Goal: Task Accomplishment & Management: Use online tool/utility

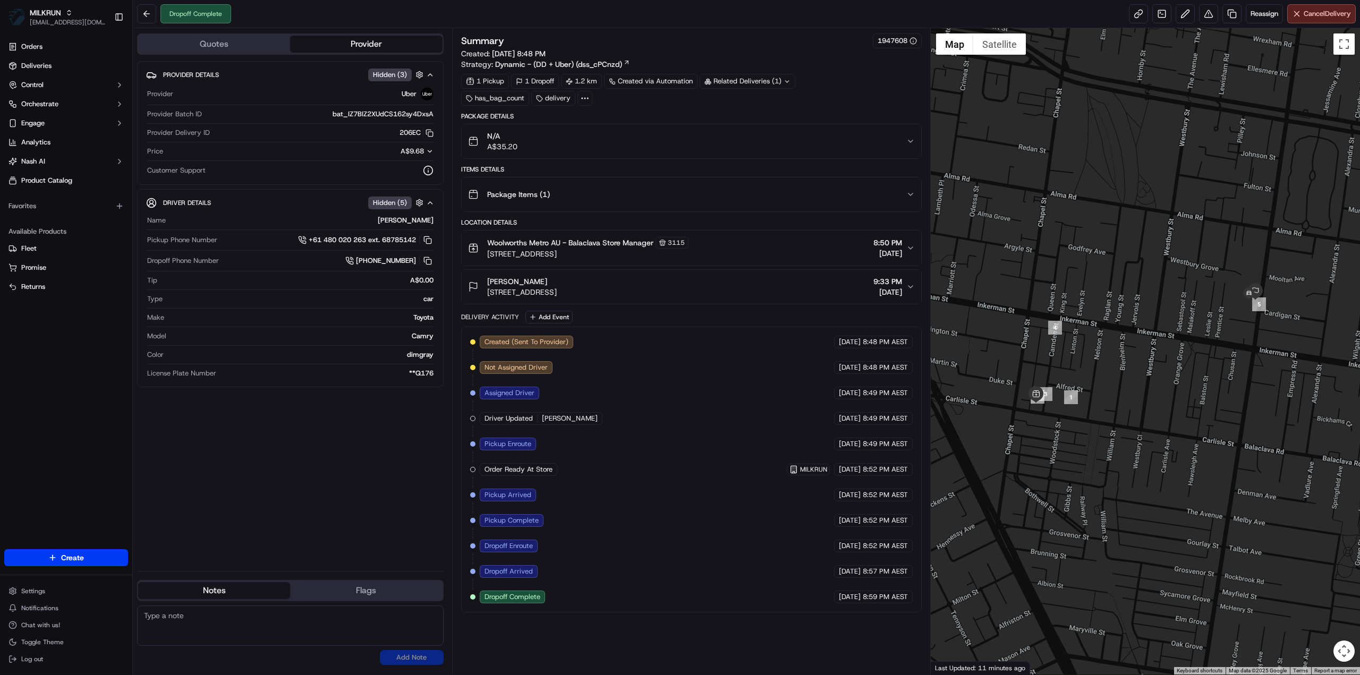
click at [785, 79] on icon at bounding box center [787, 81] width 7 height 7
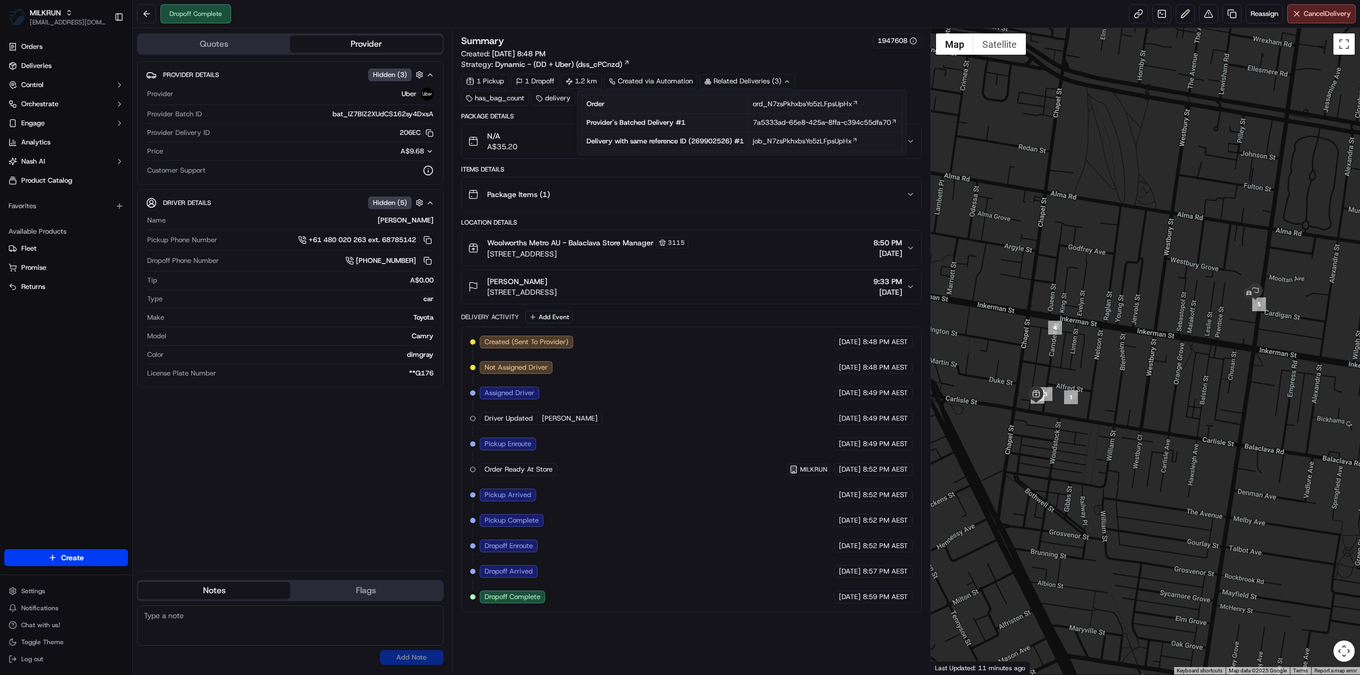
click at [610, 234] on button "Woolworths Metro AU - Balaclava Store Manager 3115 220 Carlisle St, Balaclava, …" at bounding box center [692, 248] width 460 height 35
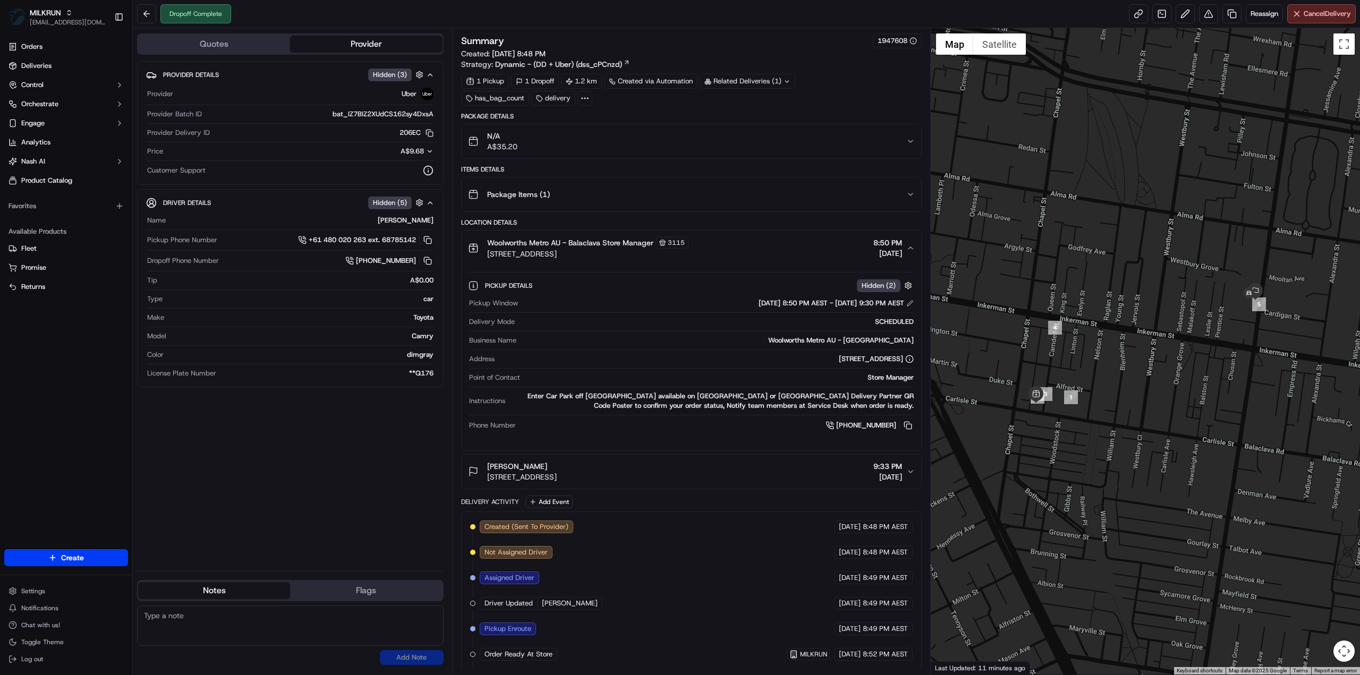
click at [583, 91] on div at bounding box center [585, 98] width 15 height 15
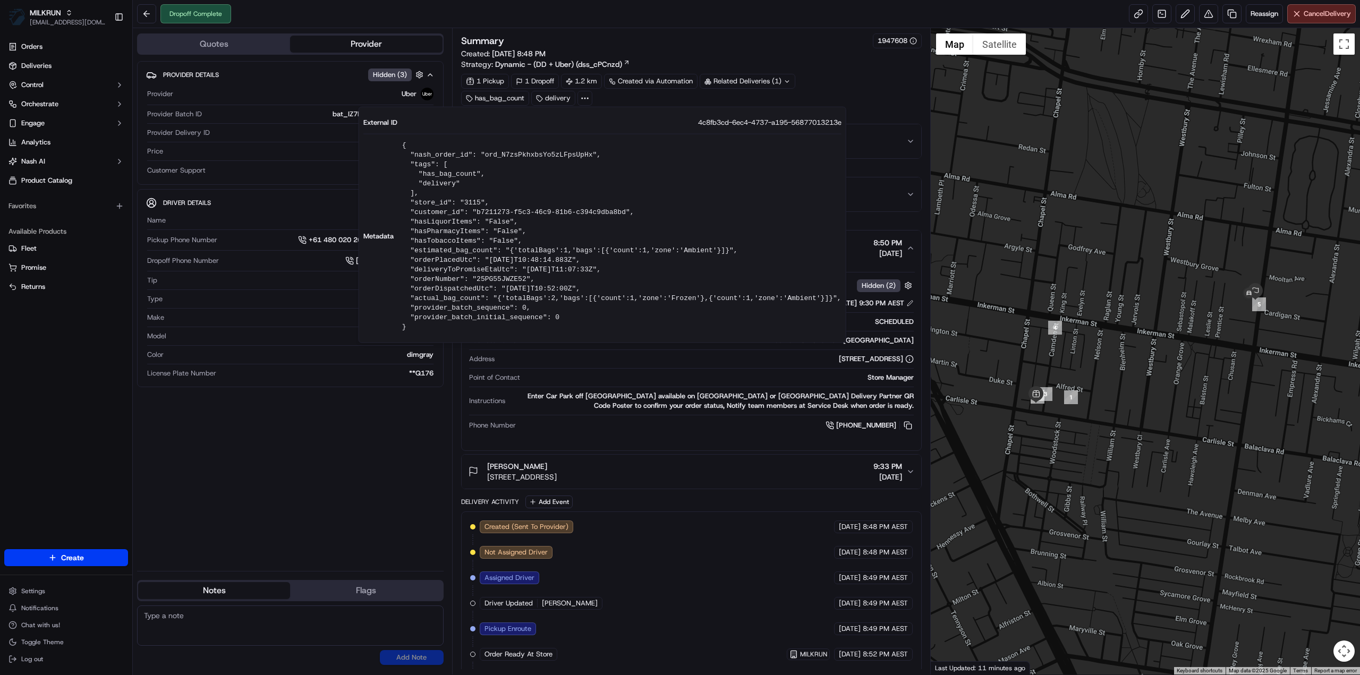
click at [877, 88] on div "1 Pickup 1 Dropoff 1.2 km Created via Automation Related Deliveries (1) has_bag…" at bounding box center [691, 90] width 461 height 32
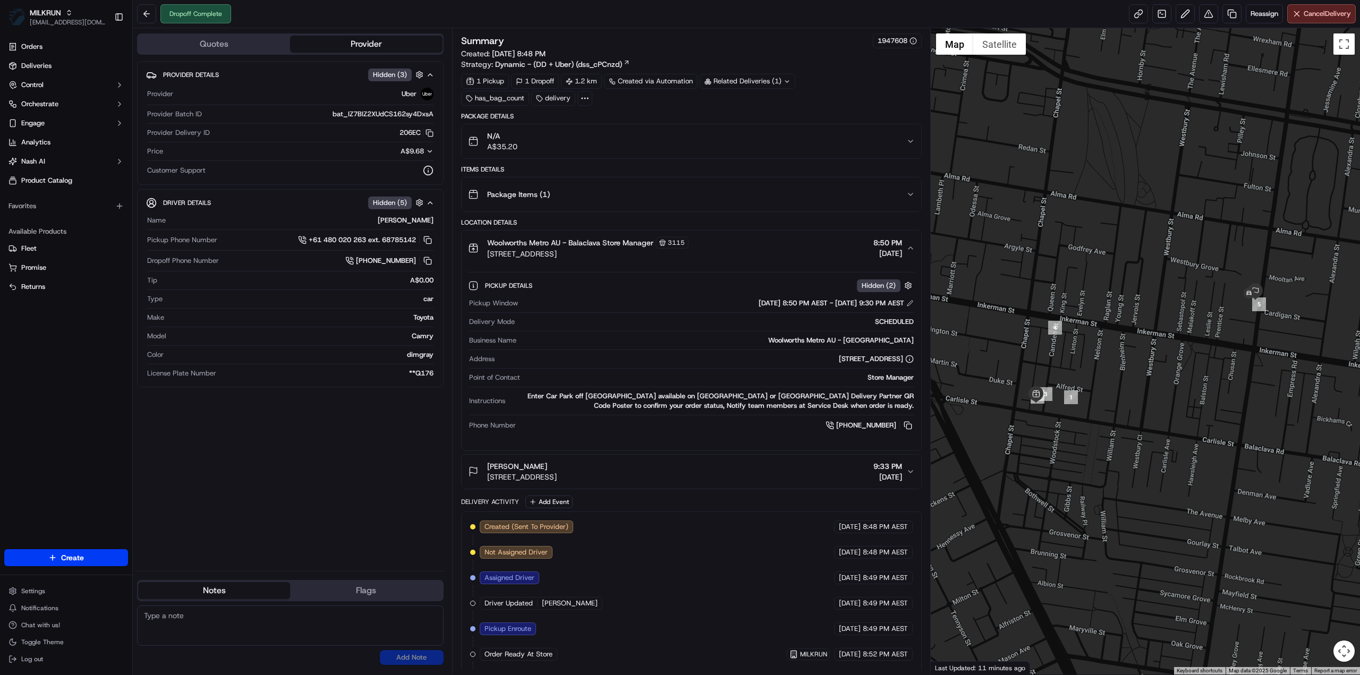
click at [769, 87] on div "Related Deliveries (1)" at bounding box center [748, 81] width 96 height 15
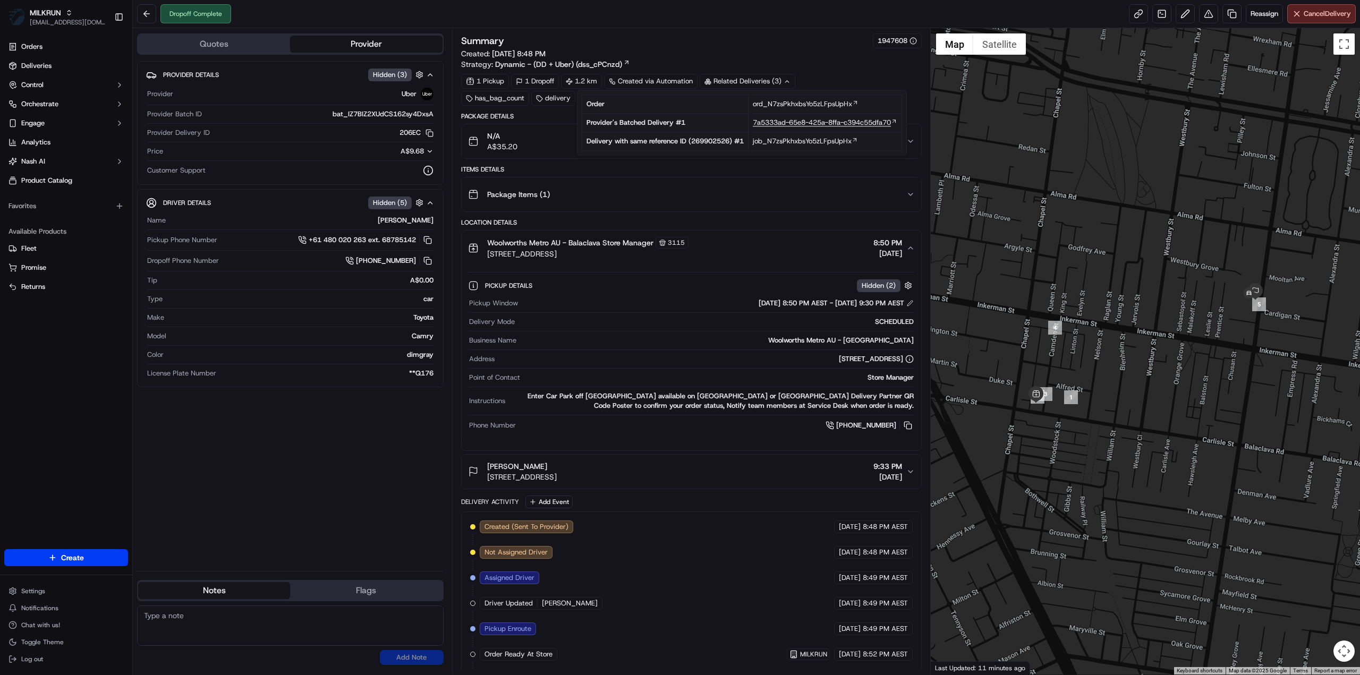
click at [782, 118] on span "7a5333ad-65e8-425a-8ffa-c394c55dfa70" at bounding box center [822, 123] width 138 height 10
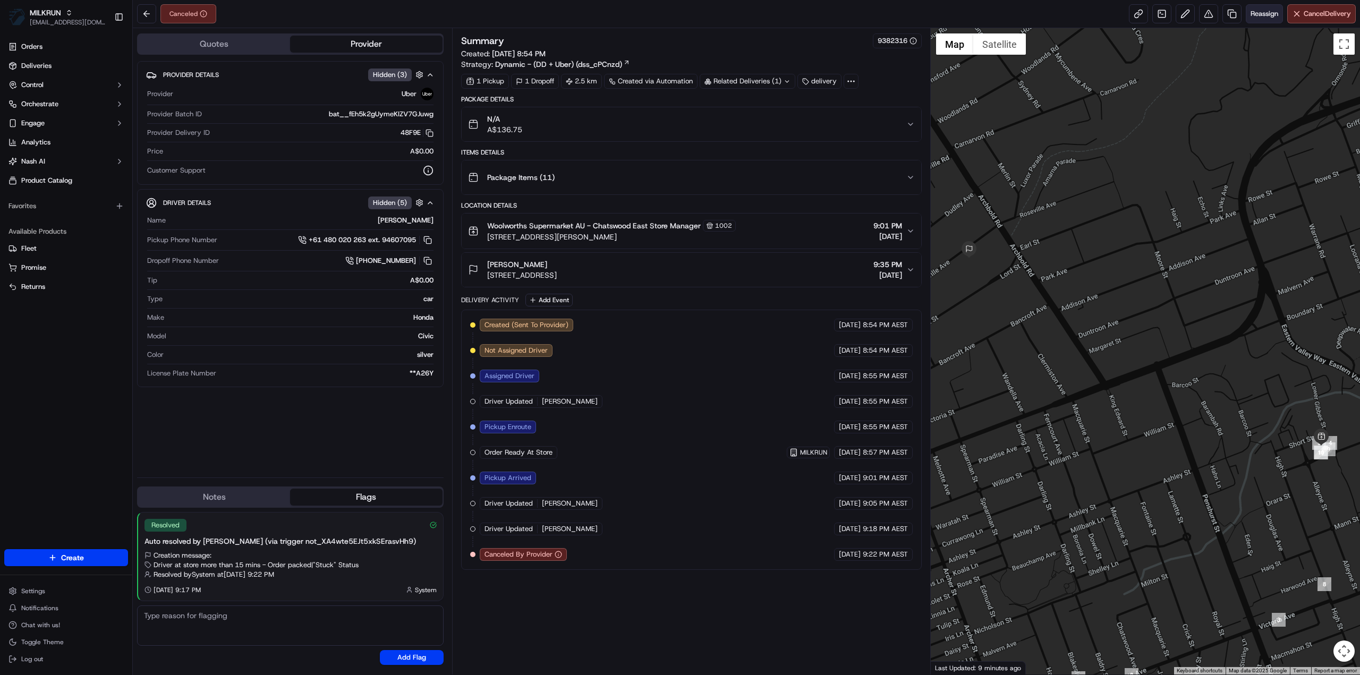
click at [1276, 15] on span "Reassign" at bounding box center [1265, 14] width 28 height 10
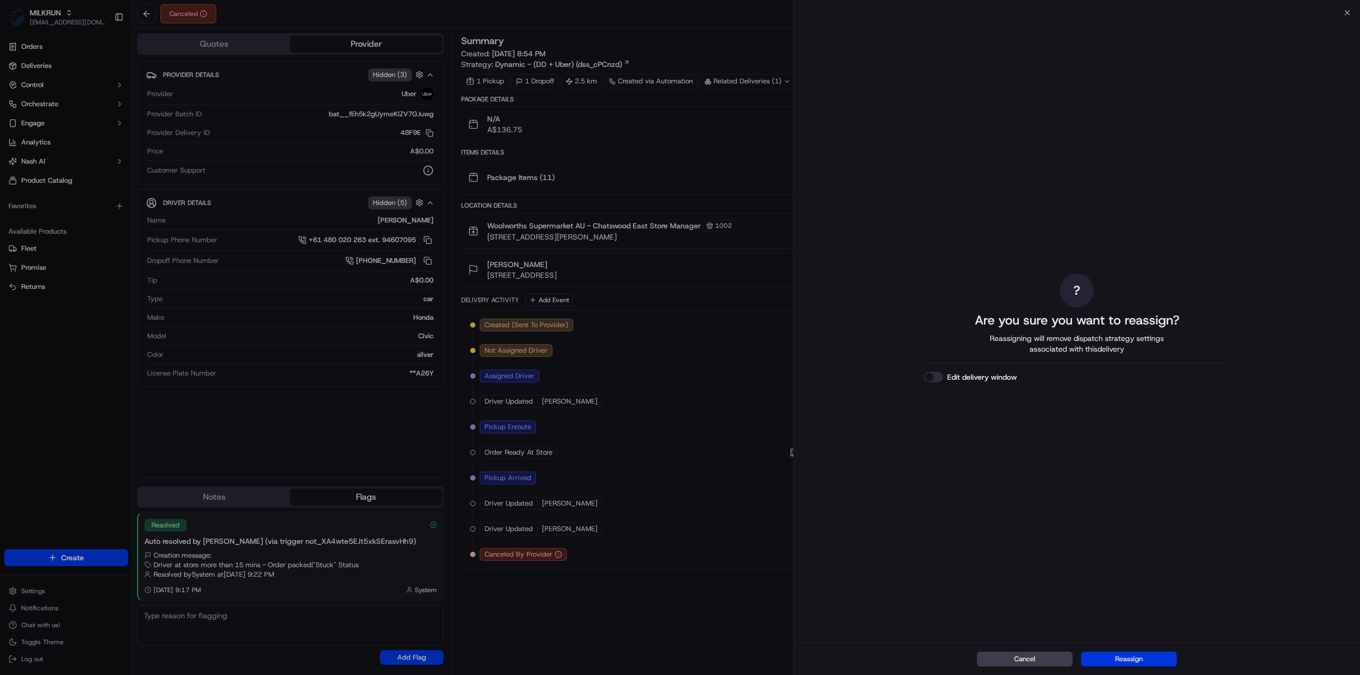
click at [1137, 661] on button "Reassign" at bounding box center [1129, 659] width 96 height 15
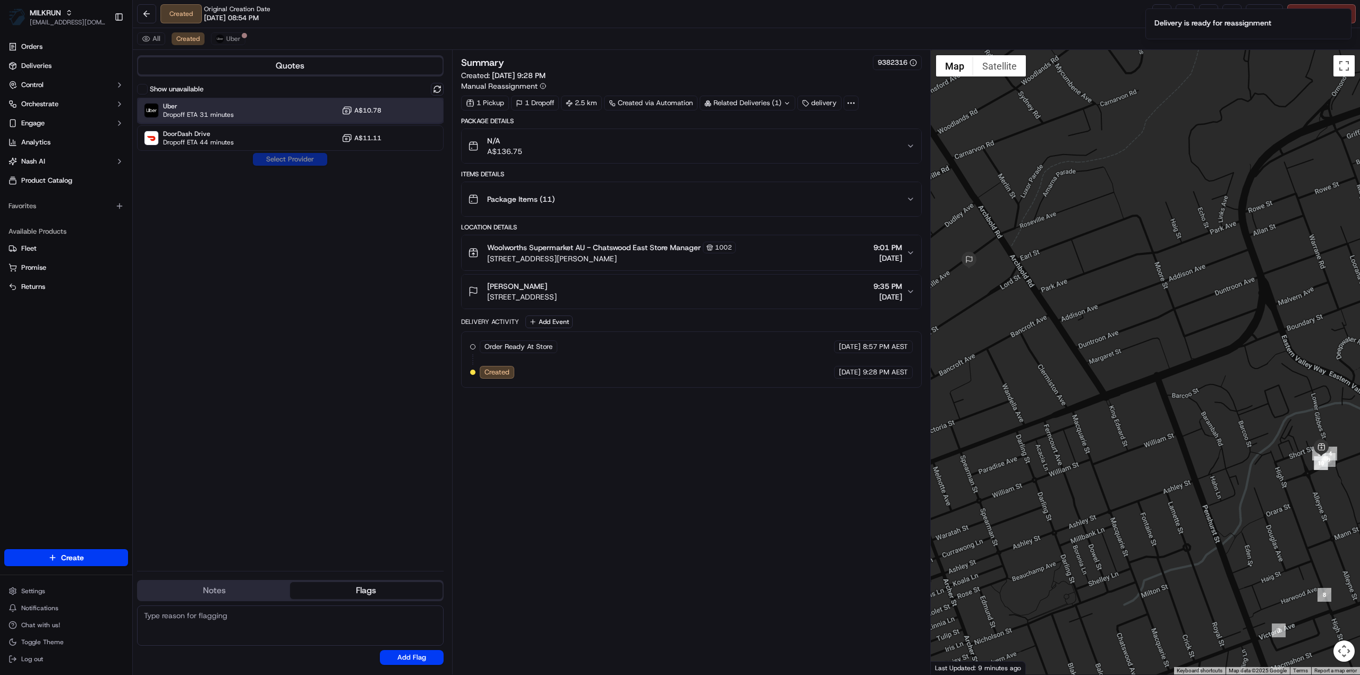
click at [219, 100] on div "Uber Dropoff ETA 31 minutes A$10.78" at bounding box center [290, 111] width 307 height 26
drag, startPoint x: 277, startPoint y: 170, endPoint x: 283, endPoint y: 164, distance: 7.5
click at [278, 170] on div "Show unavailable Uber Dropoff ETA 31 minutes A$10.78 DoorDash Drive Dropoff ETA…" at bounding box center [290, 323] width 307 height 480
click at [286, 162] on button "Assign Provider" at bounding box center [289, 159] width 75 height 13
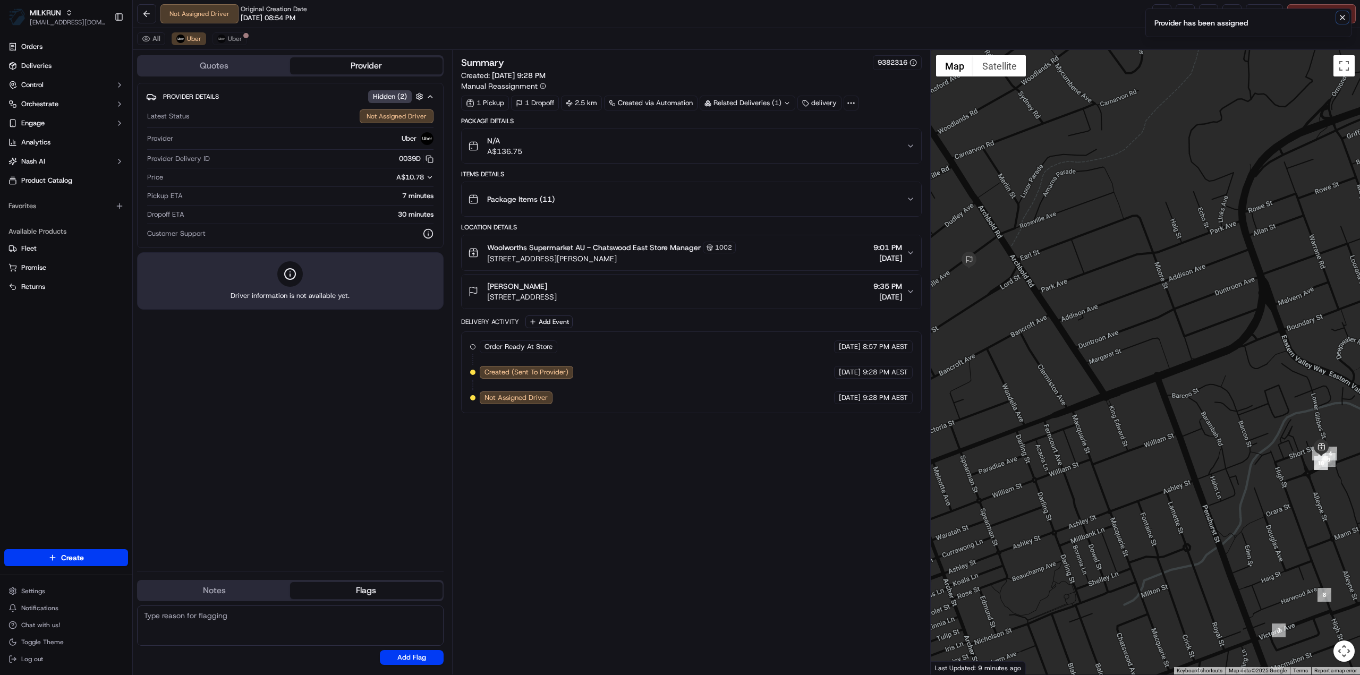
click at [1342, 18] on icon "Notifications (F8)" at bounding box center [1343, 17] width 9 height 9
click at [1171, 21] on div "Reassign Cancel Delivery" at bounding box center [1255, 13] width 204 height 19
click at [1166, 19] on link at bounding box center [1162, 13] width 19 height 19
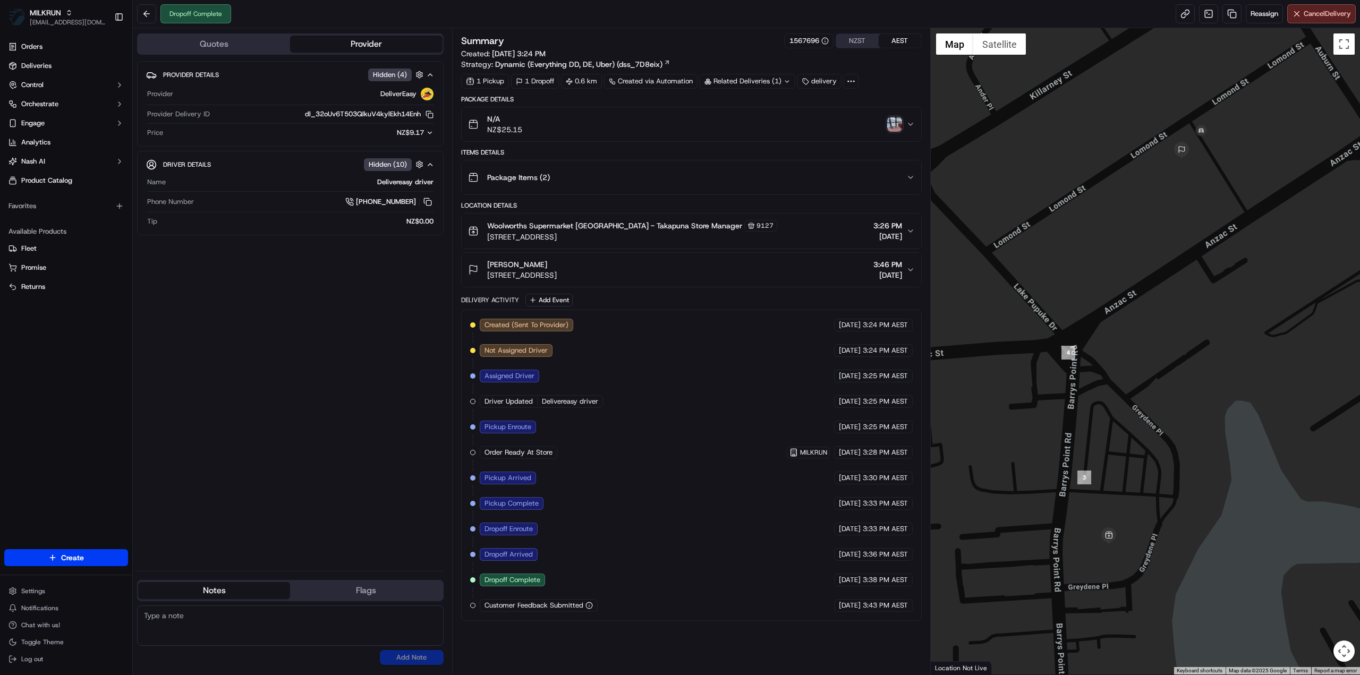
click at [560, 125] on div "N/A NZ$25.15" at bounding box center [687, 124] width 438 height 21
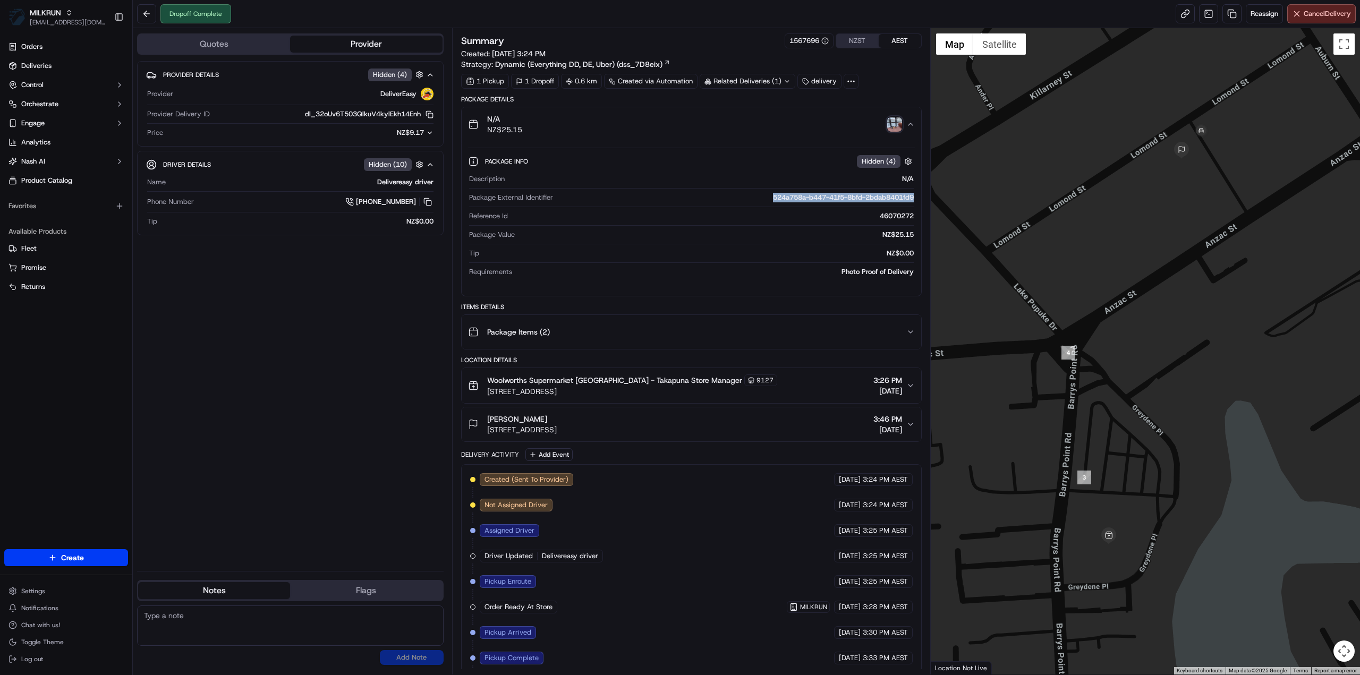
drag, startPoint x: 754, startPoint y: 193, endPoint x: 914, endPoint y: 193, distance: 160.5
click at [914, 193] on div "524a758a-b447-41f5-8bfd-2bdab8401fd9" at bounding box center [735, 198] width 357 height 10
copy div "524a758a-b447-41f5-8bfd-2bdab8401fd9"
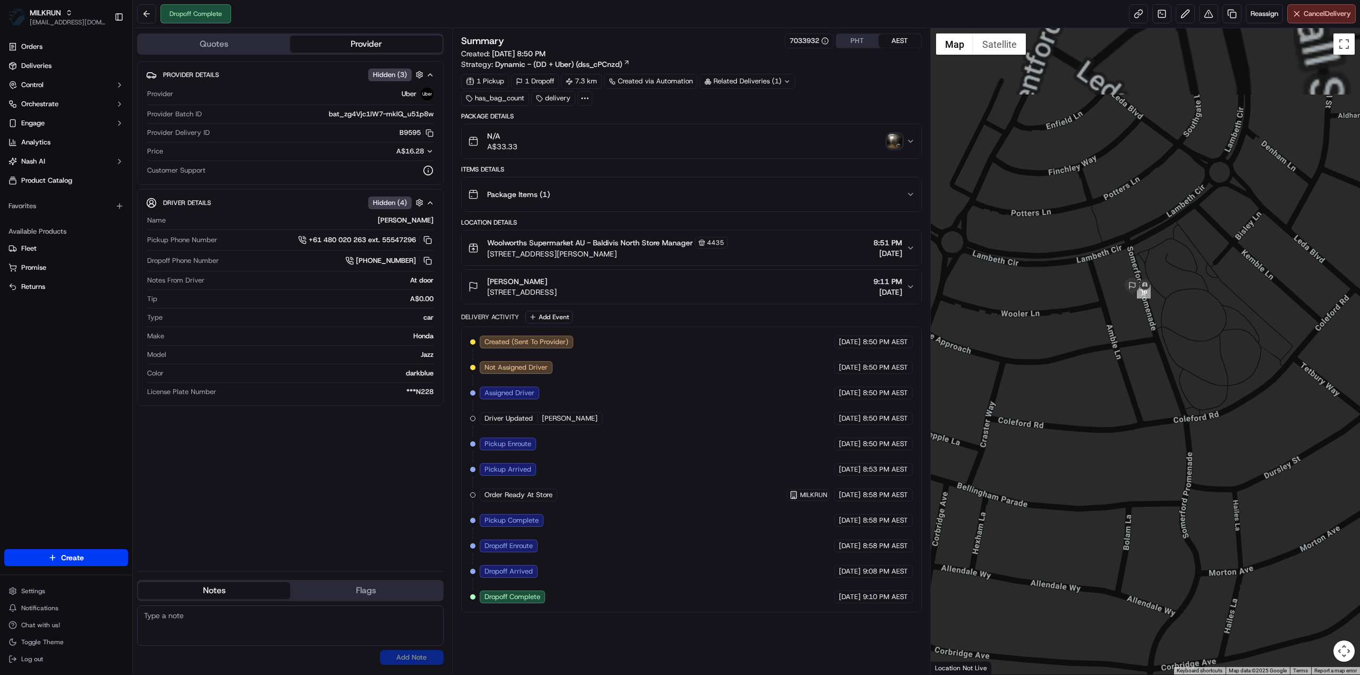
drag, startPoint x: 1133, startPoint y: 292, endPoint x: 1145, endPoint y: 466, distance: 174.2
click at [1145, 466] on div at bounding box center [1146, 351] width 430 height 647
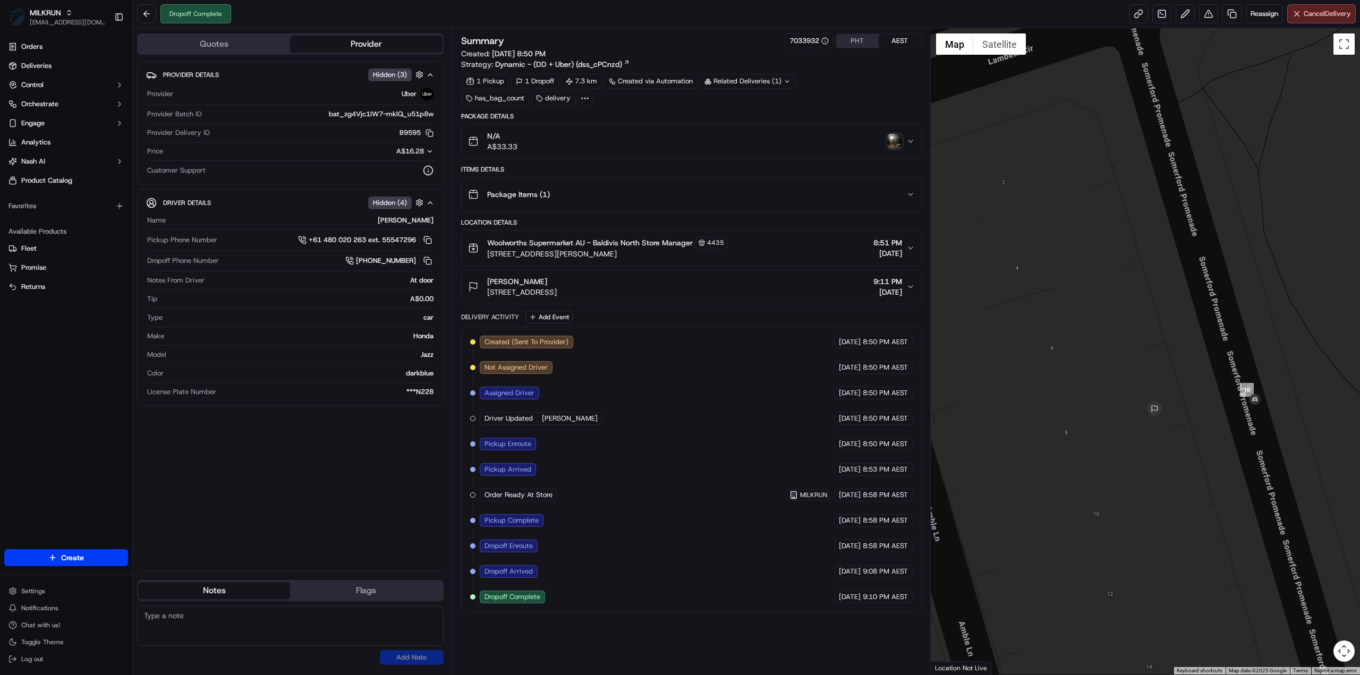
drag, startPoint x: 1263, startPoint y: 458, endPoint x: 1197, endPoint y: 454, distance: 66.0
click at [1197, 454] on div at bounding box center [1146, 351] width 430 height 647
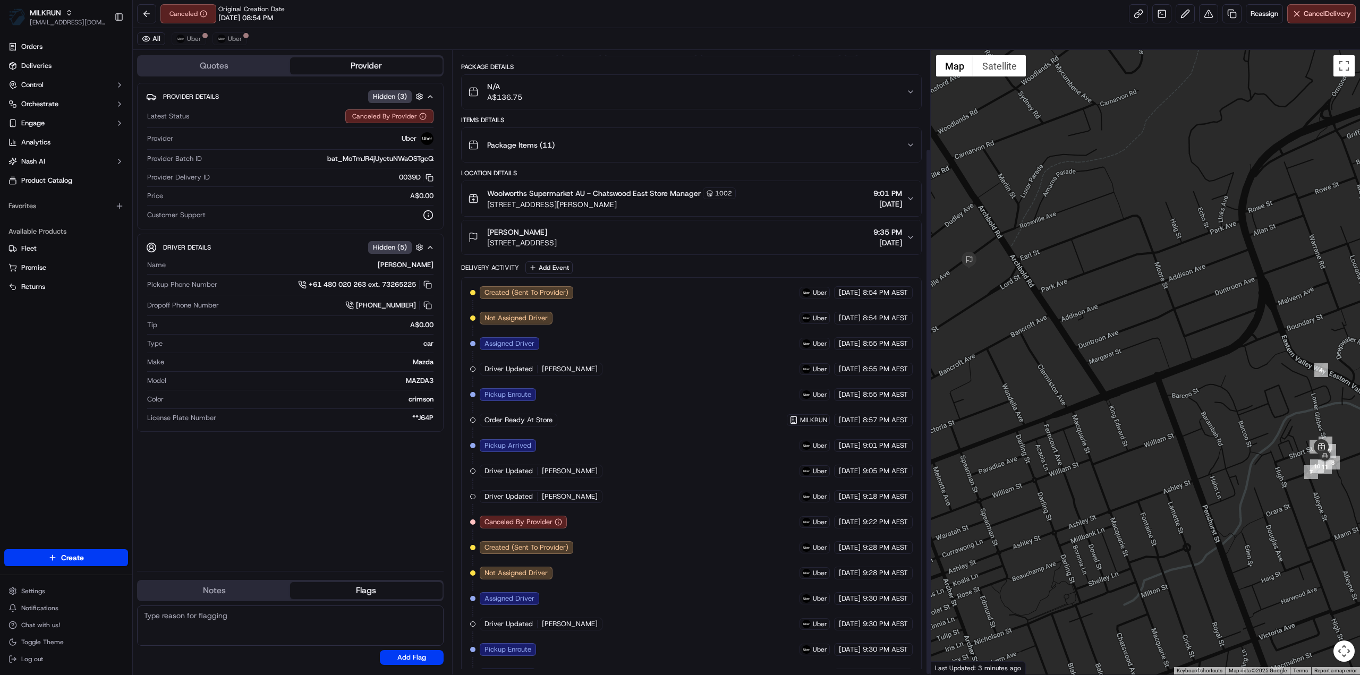
scroll to position [117, 0]
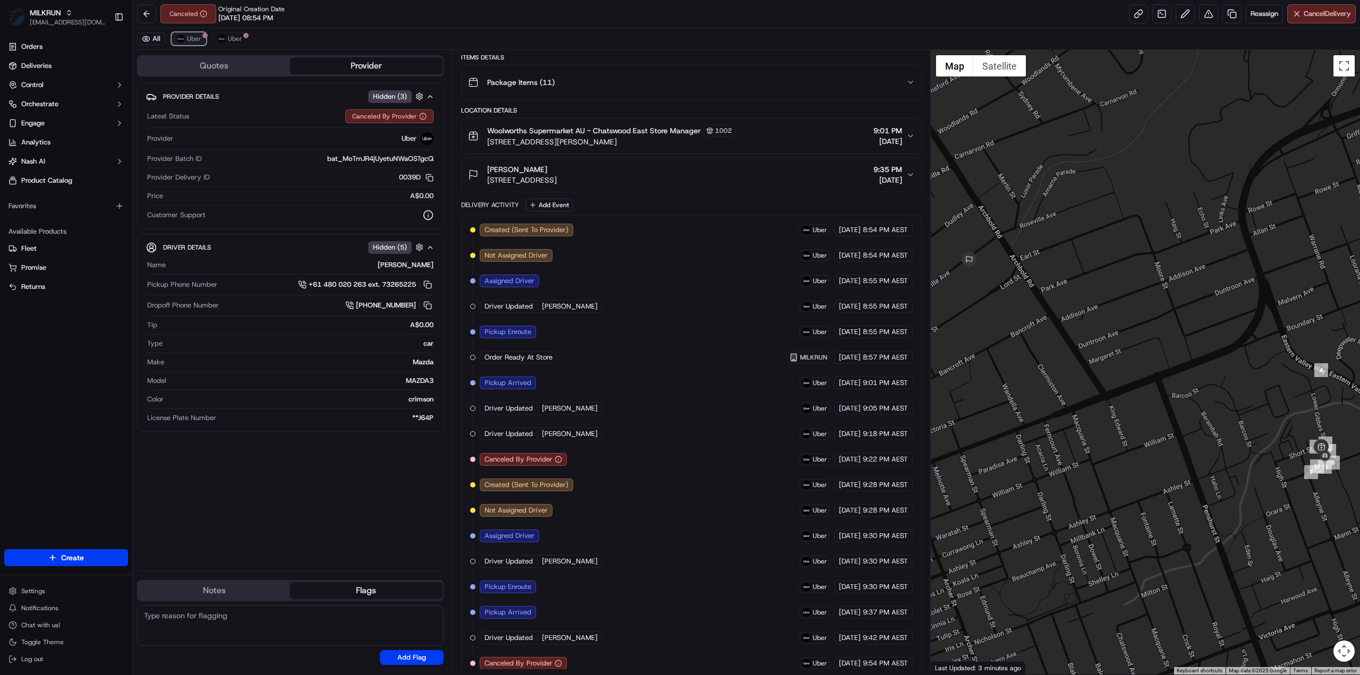
click at [191, 33] on button "Uber" at bounding box center [189, 38] width 35 height 13
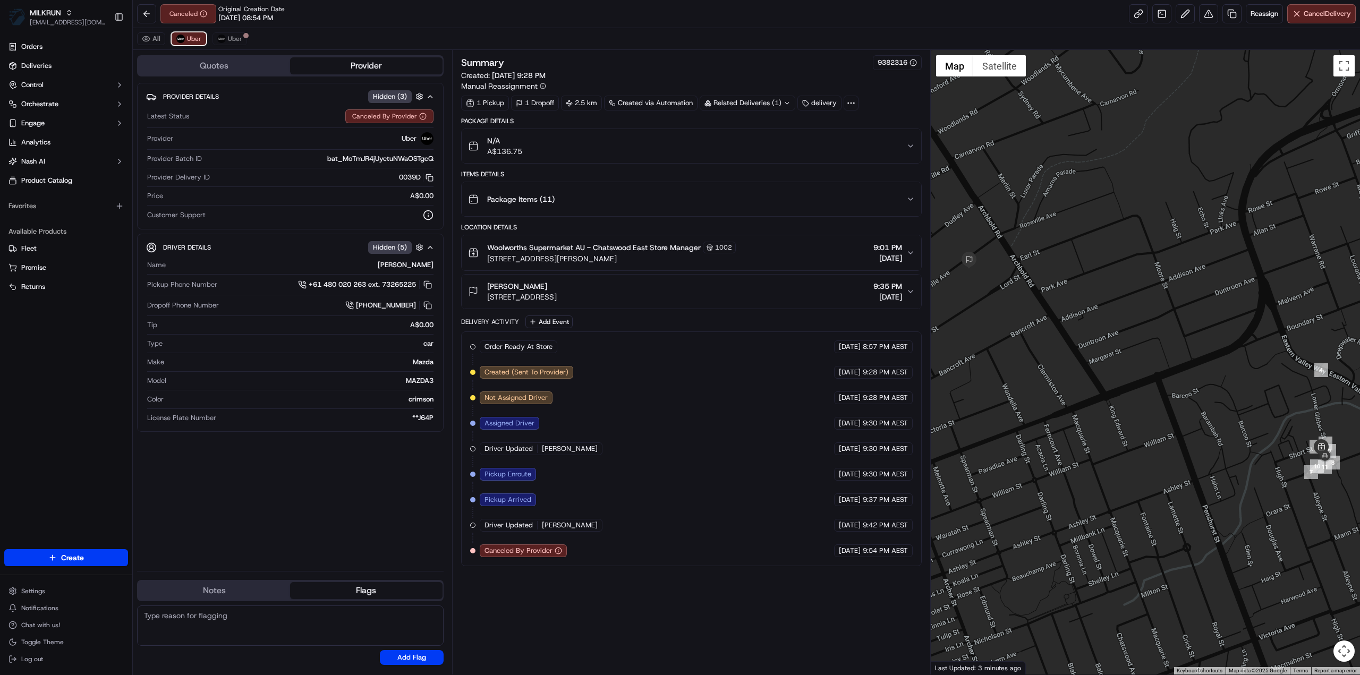
scroll to position [0, 0]
